Goal: Information Seeking & Learning: Learn about a topic

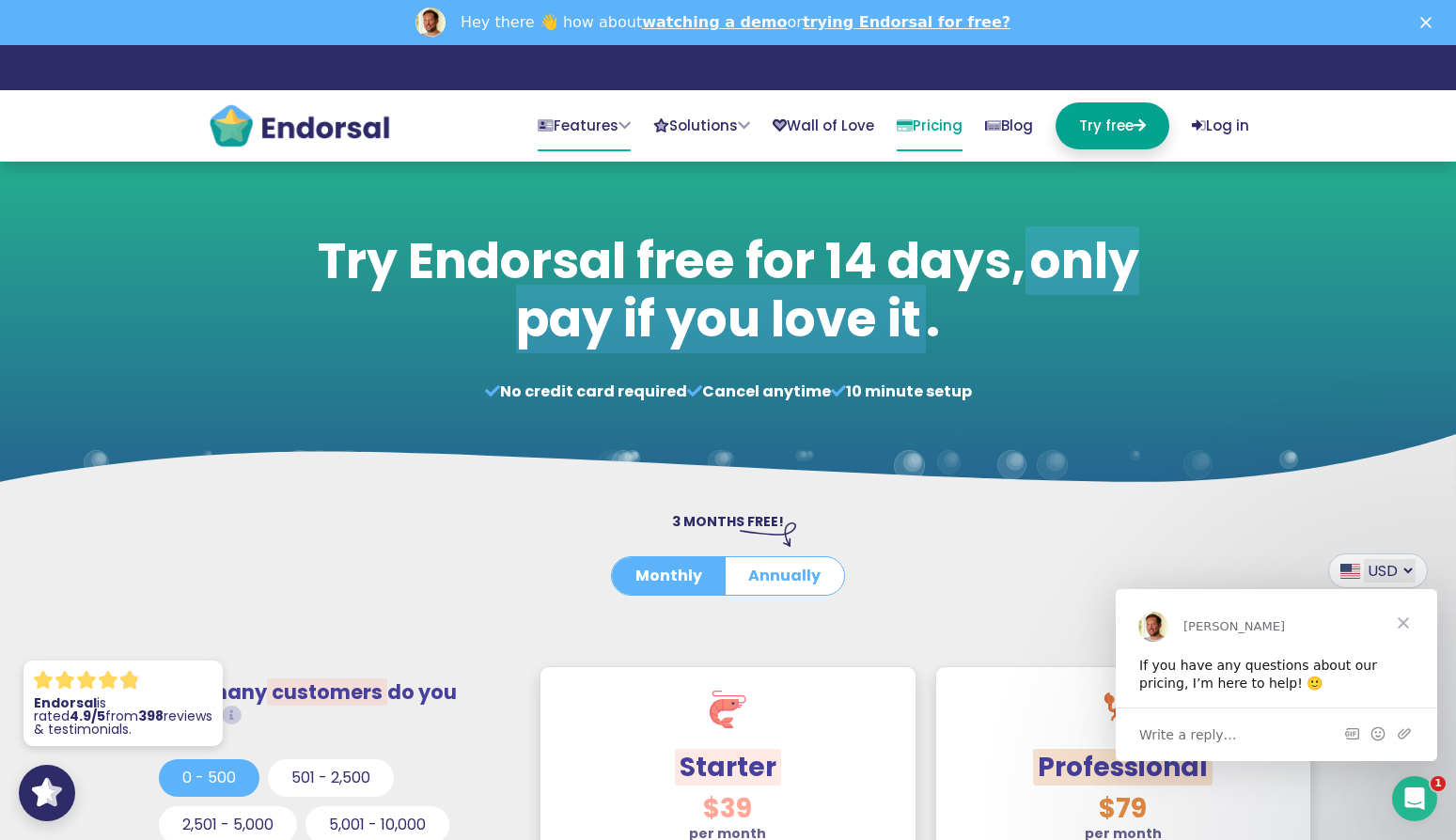
click at [547, 122] on link "Features" at bounding box center [583, 126] width 93 height 49
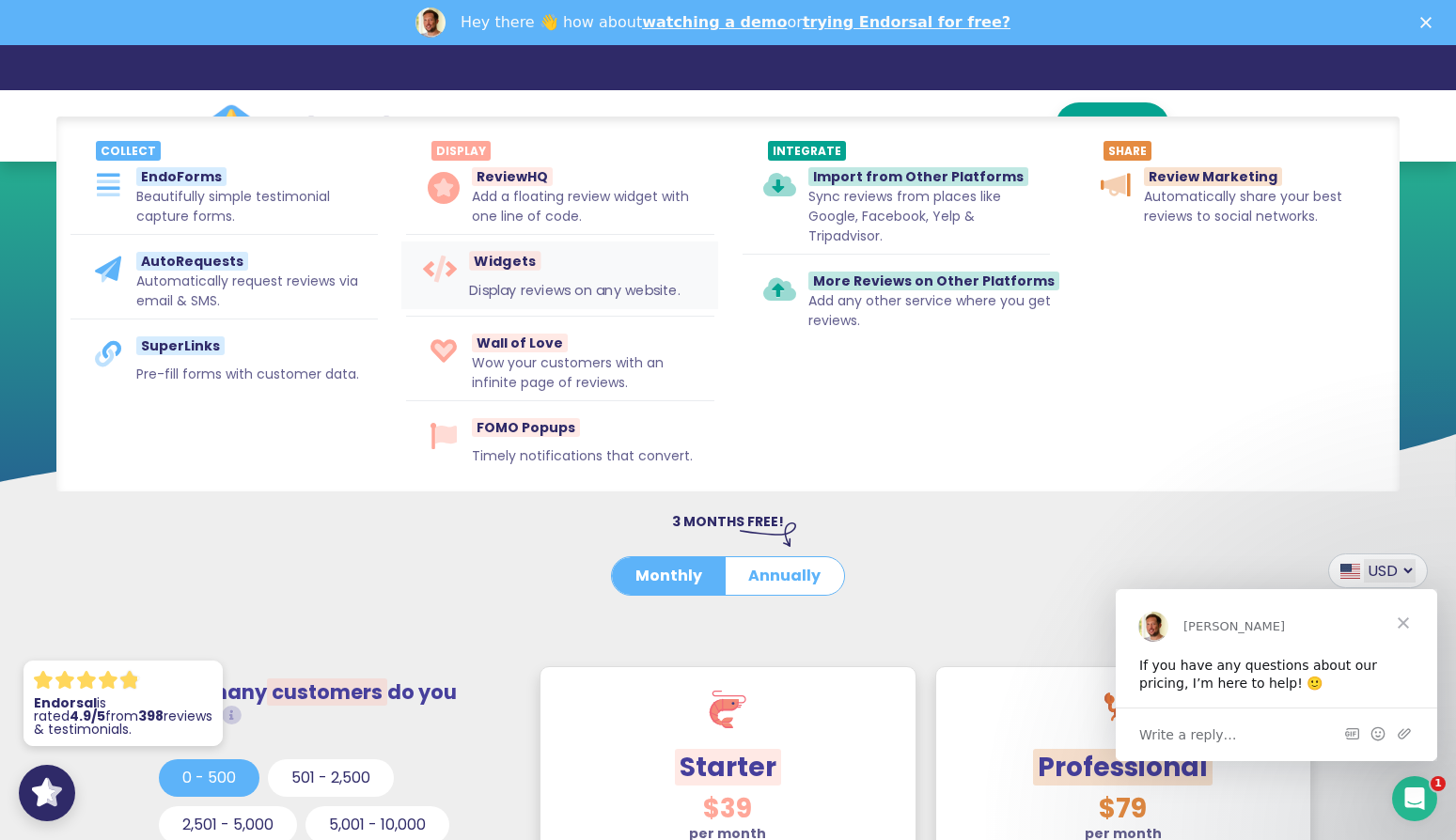
click at [523, 269] on span "Widgets" at bounding box center [505, 261] width 72 height 20
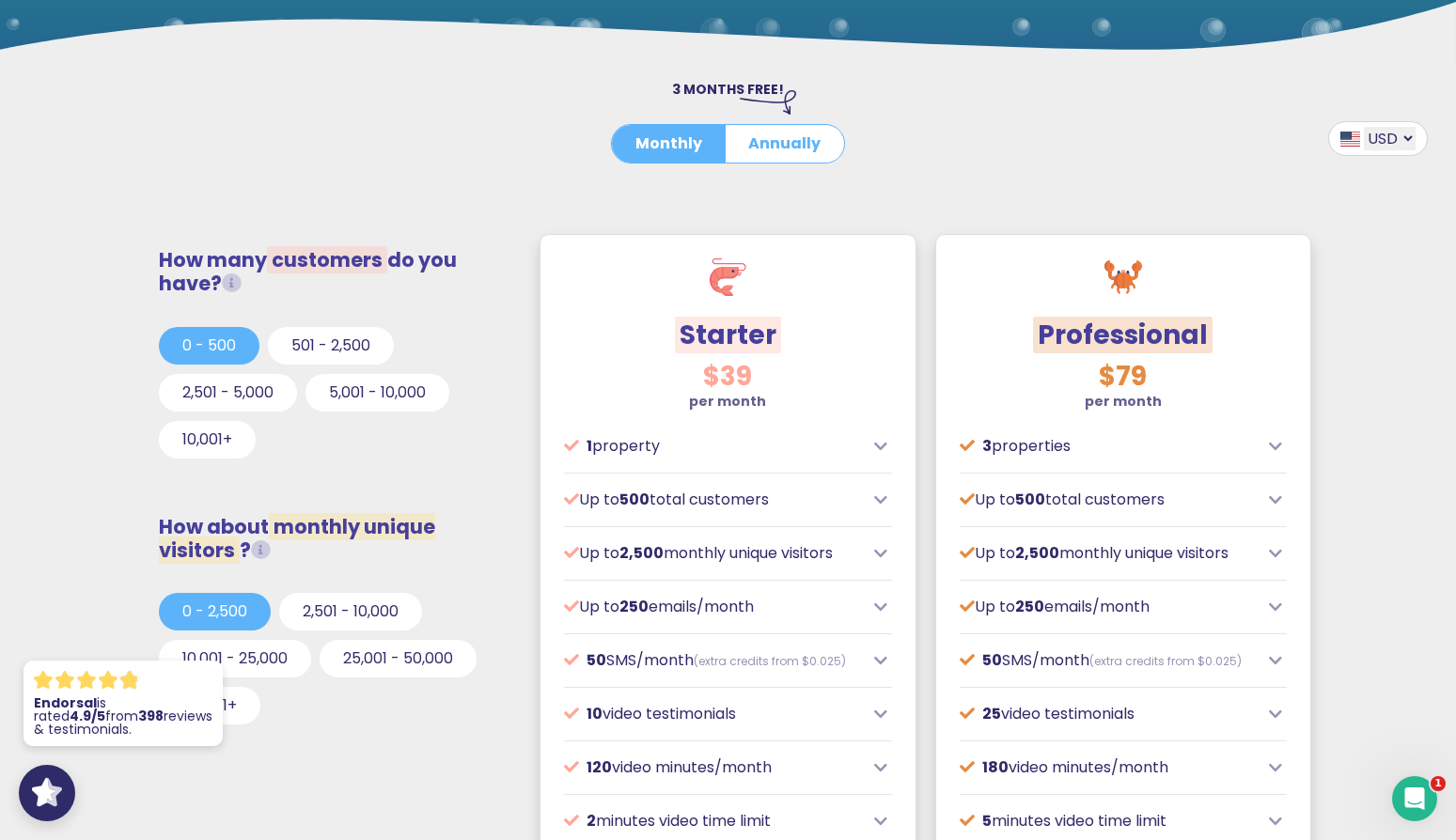
scroll to position [549, 0]
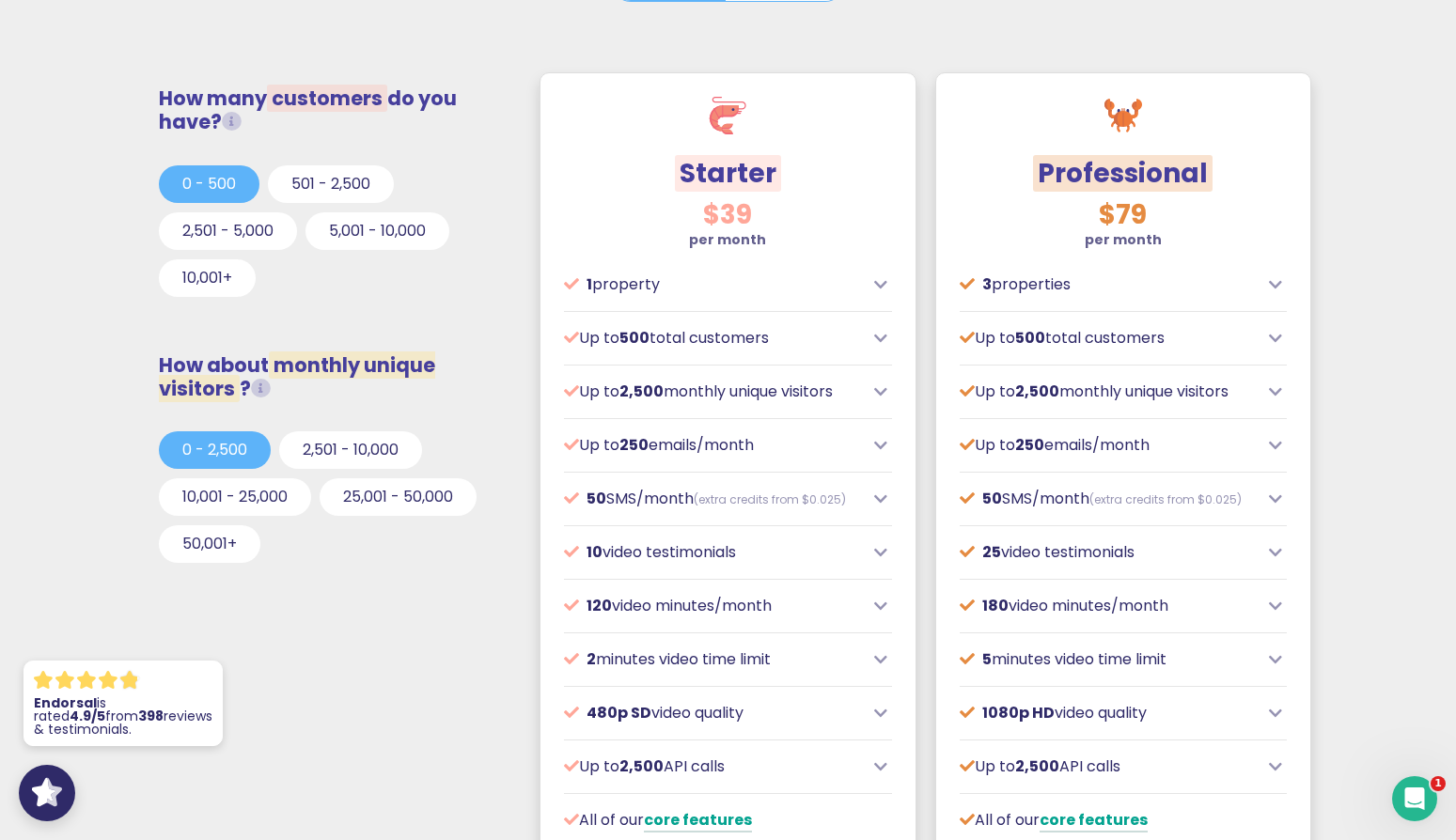
click at [1261, 290] on div "3 properties" at bounding box center [1124, 285] width 328 height 23
click at [1271, 285] on icon at bounding box center [1276, 284] width 13 height 15
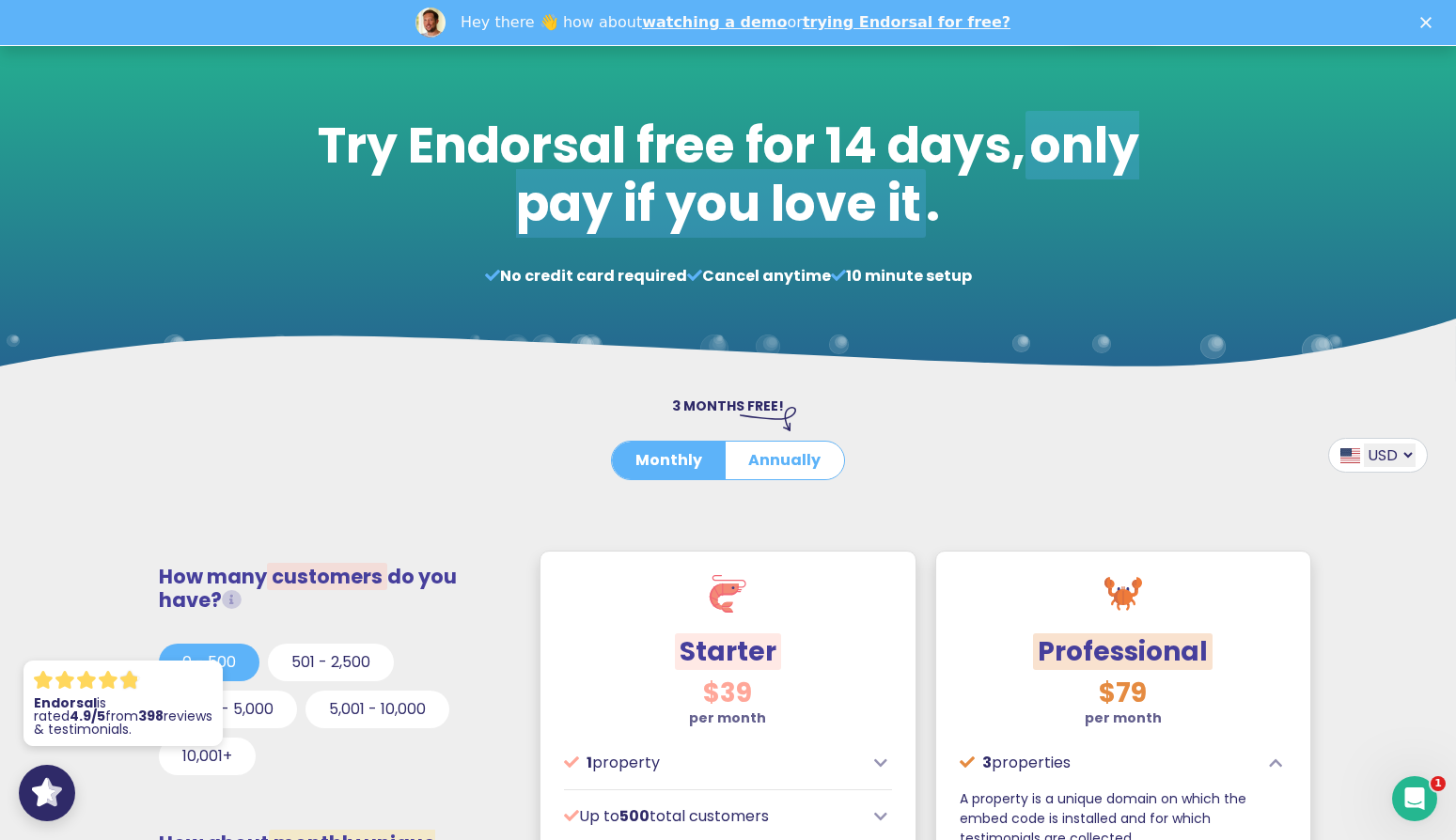
scroll to position [0, 0]
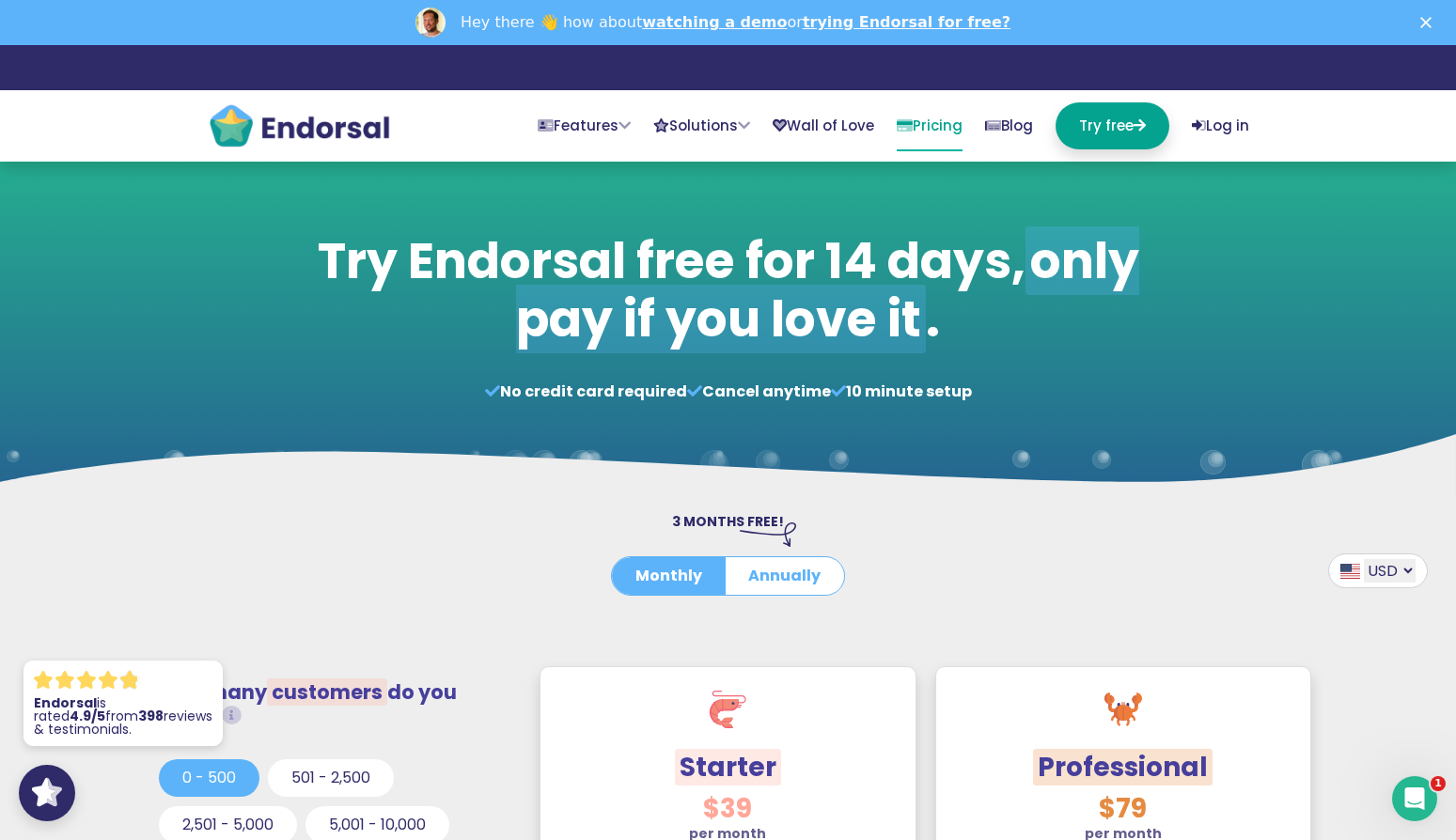
click at [340, 131] on img at bounding box center [299, 125] width 183 height 47
click at [676, 127] on link "Solutions" at bounding box center [701, 126] width 97 height 49
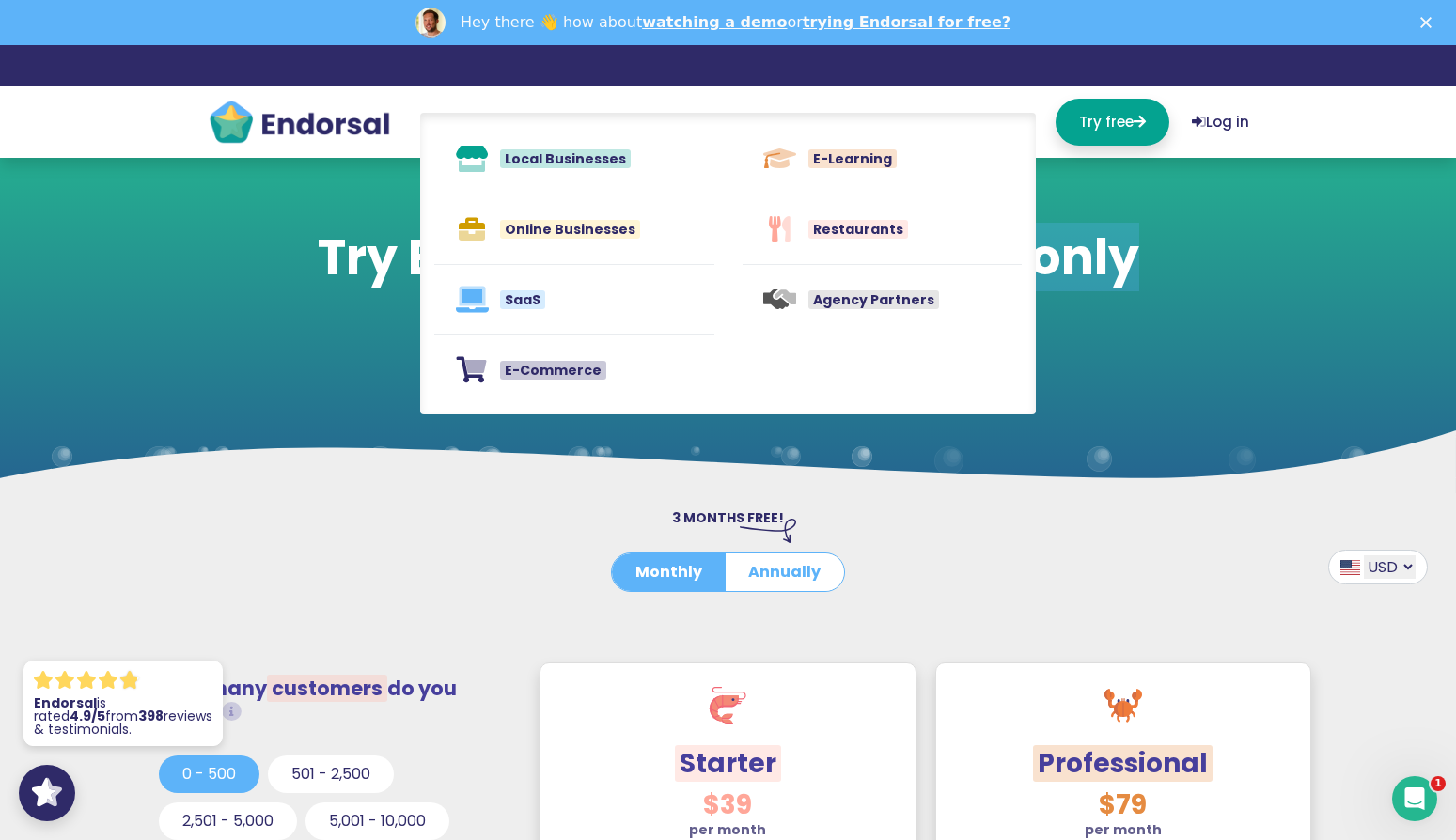
drag, startPoint x: 511, startPoint y: 114, endPoint x: 513, endPoint y: 68, distance: 46.0
click at [511, 114] on div "Local Businesses Online Businesses SaaS" at bounding box center [728, 263] width 616 height 302
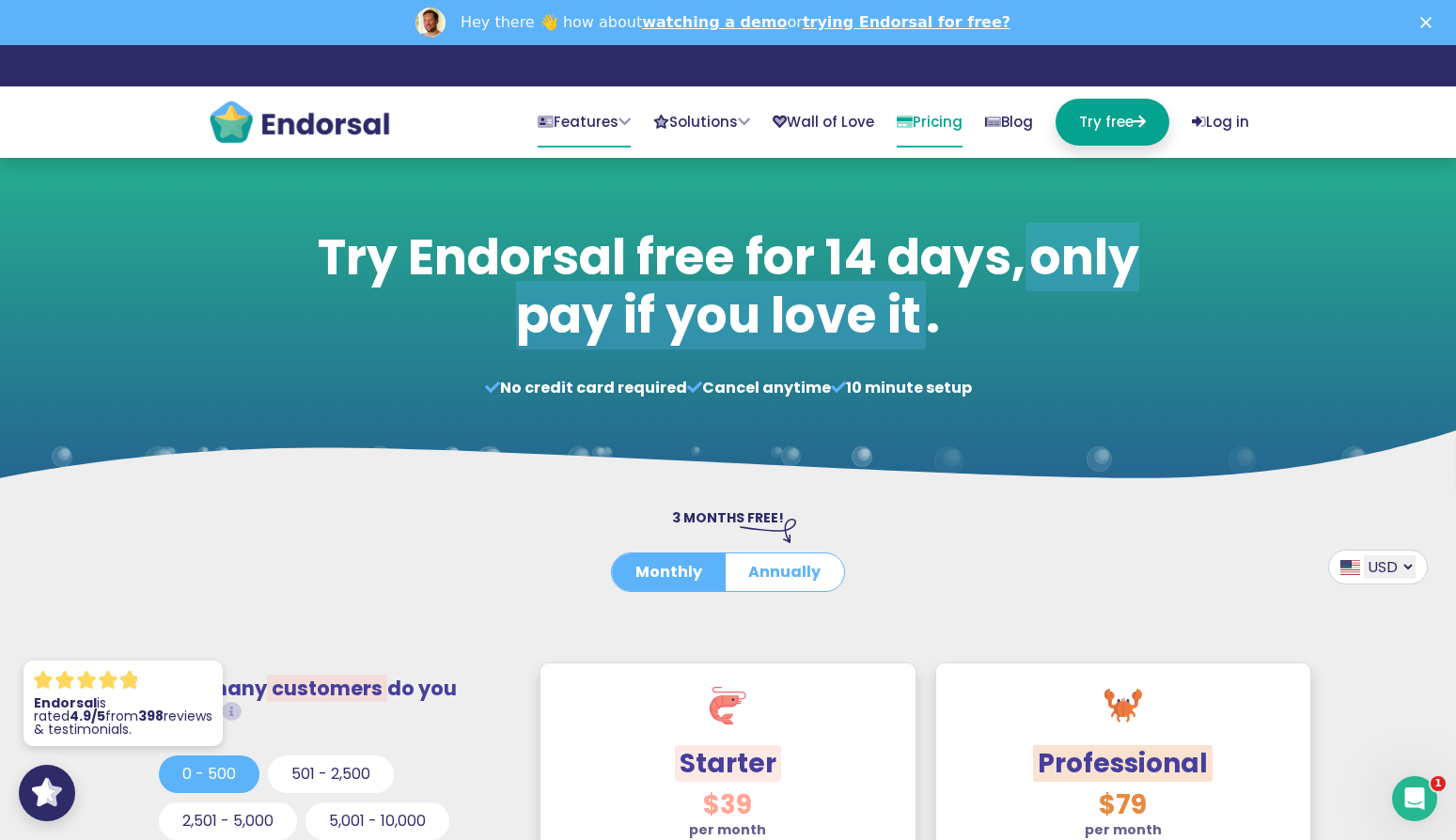
click at [537, 137] on link "Features" at bounding box center [583, 123] width 93 height 49
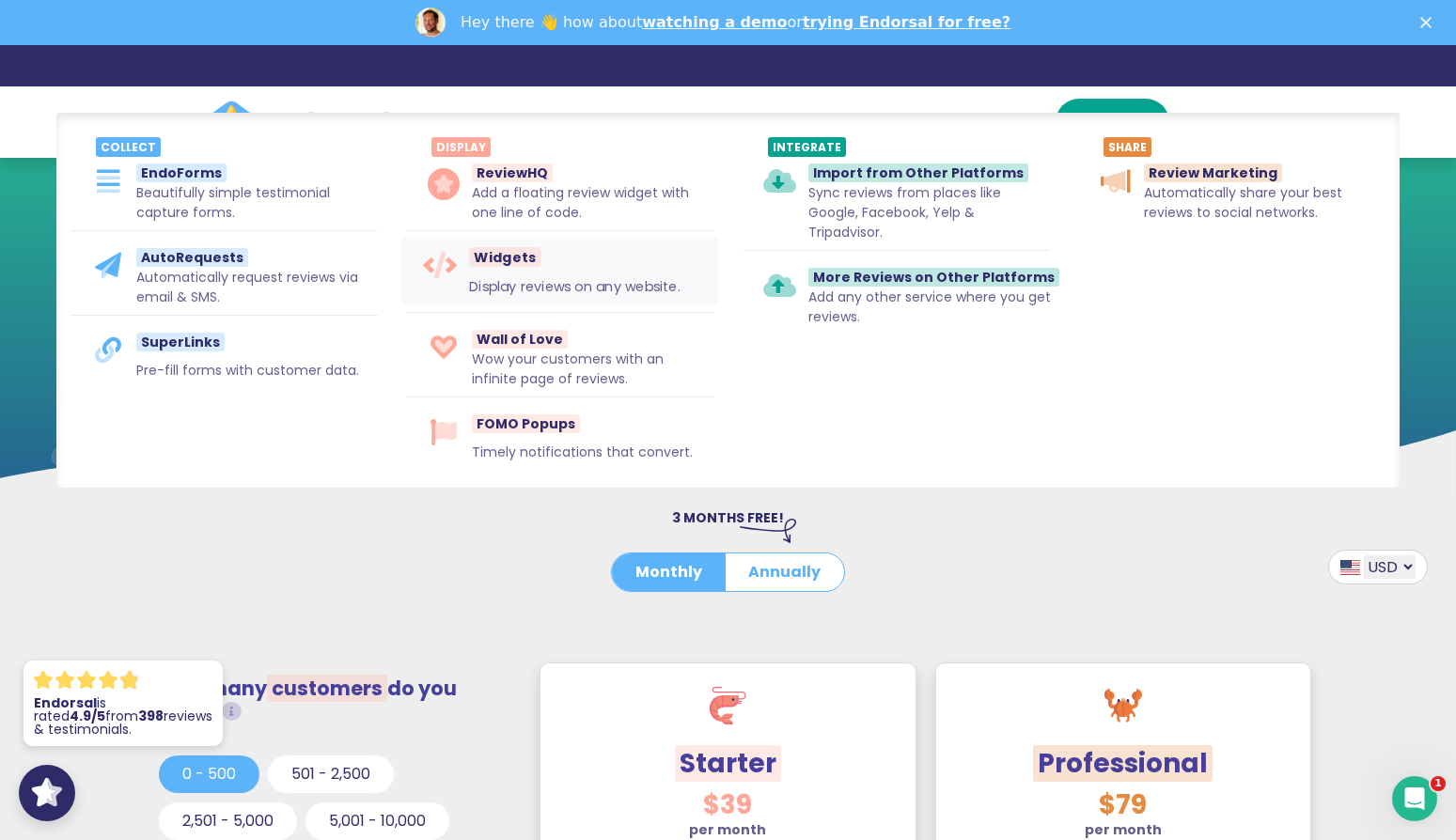
click at [502, 280] on p "Display reviews on any website." at bounding box center [575, 291] width 212 height 29
